Goal: Find specific page/section: Find specific page/section

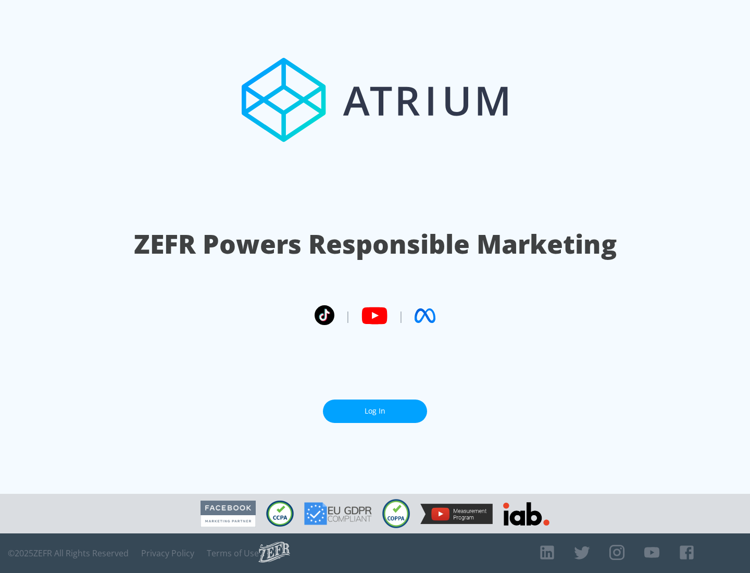
click at [375, 407] on link "Log In" at bounding box center [375, 410] width 104 height 23
